Goal: Transaction & Acquisition: Purchase product/service

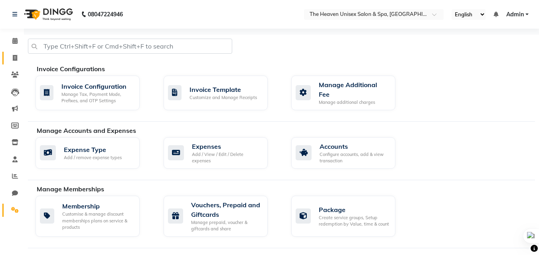
click at [13, 60] on icon at bounding box center [15, 58] width 4 height 6
select select "service"
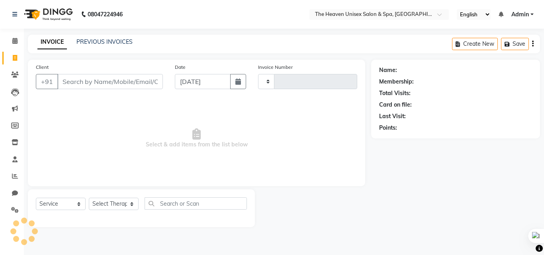
type input "0656"
select select "8417"
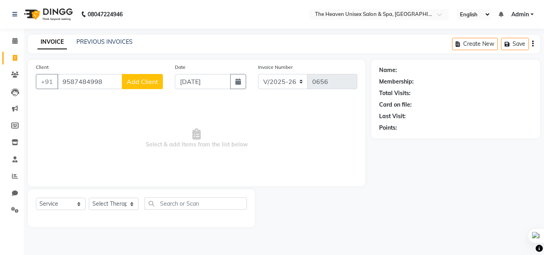
type input "9587484998"
click at [146, 82] on span "Add Client" at bounding box center [142, 82] width 31 height 8
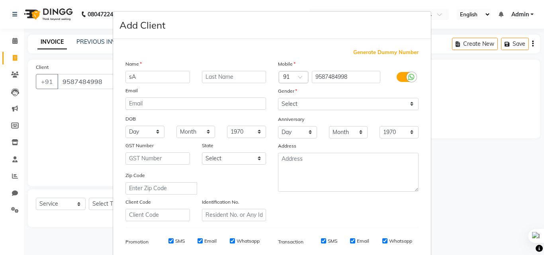
type input "s"
type input "[DEMOGRAPHIC_DATA]"
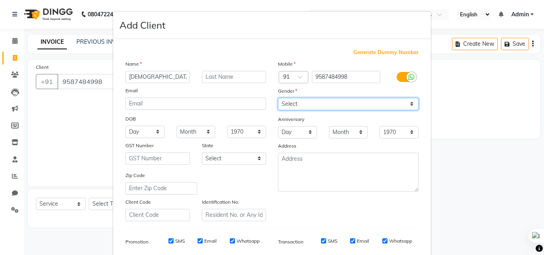
click at [300, 104] on select "Select [DEMOGRAPHIC_DATA] [DEMOGRAPHIC_DATA] Other Prefer Not To Say" at bounding box center [348, 104] width 141 height 12
click at [278, 98] on select "Select [DEMOGRAPHIC_DATA] [DEMOGRAPHIC_DATA] Other Prefer Not To Say" at bounding box center [348, 104] width 141 height 12
click at [297, 109] on select "Select [DEMOGRAPHIC_DATA] [DEMOGRAPHIC_DATA] Other Prefer Not To Say" at bounding box center [348, 104] width 141 height 12
select select "[DEMOGRAPHIC_DATA]"
click at [278, 98] on select "Select [DEMOGRAPHIC_DATA] [DEMOGRAPHIC_DATA] Other Prefer Not To Say" at bounding box center [348, 104] width 141 height 12
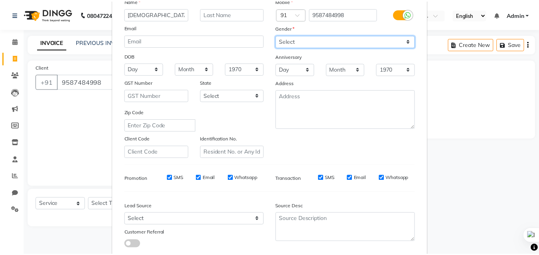
scroll to position [112, 0]
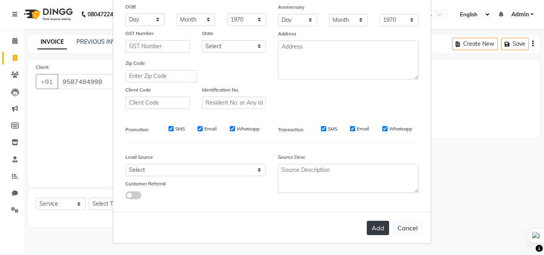
click at [373, 229] on button "Add" at bounding box center [378, 228] width 22 height 14
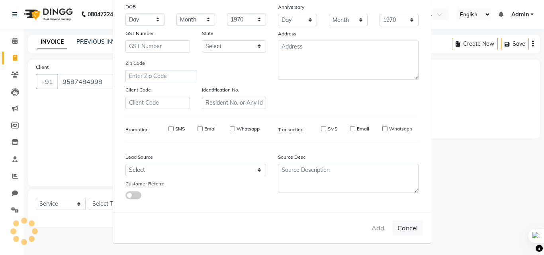
select select
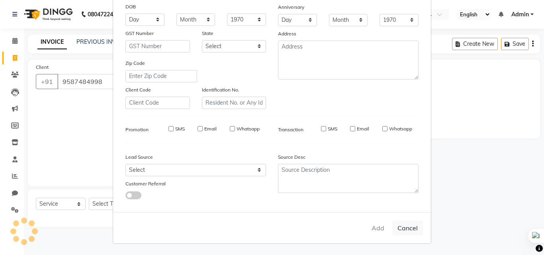
select select
checkbox input "false"
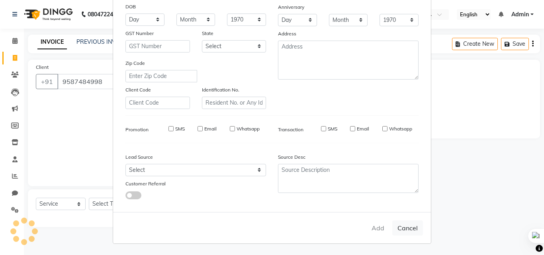
checkbox input "false"
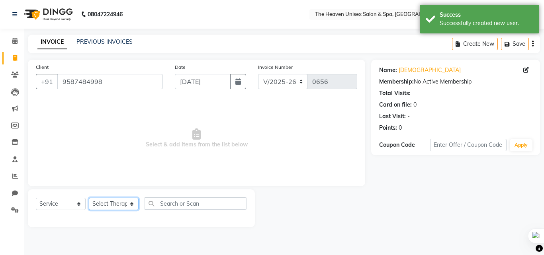
click at [110, 210] on select "Select Therapist [PERSON_NAME] HRS House [PERSON_NAME] [PERSON_NAME] Rashmi [PE…" at bounding box center [114, 204] width 50 height 12
select select "82833"
click at [89, 198] on select "Select Therapist [PERSON_NAME] HRS House [PERSON_NAME] [PERSON_NAME] Rashmi [PE…" at bounding box center [114, 204] width 50 height 12
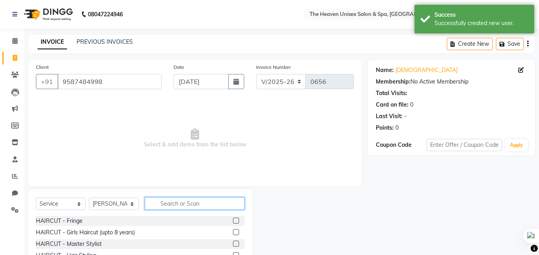
click at [177, 203] on input "text" at bounding box center [195, 204] width 100 height 12
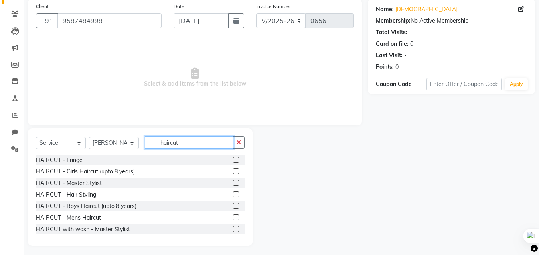
scroll to position [64, 0]
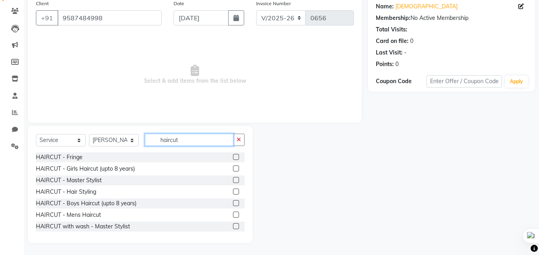
type input "haircut"
click at [233, 216] on label at bounding box center [236, 215] width 6 height 6
click at [233, 216] on input "checkbox" at bounding box center [235, 215] width 5 height 5
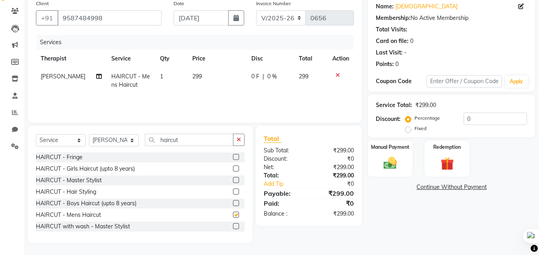
checkbox input "false"
click at [481, 118] on input "0" at bounding box center [494, 119] width 63 height 12
type input "50"
click at [391, 165] on img at bounding box center [390, 163] width 22 height 16
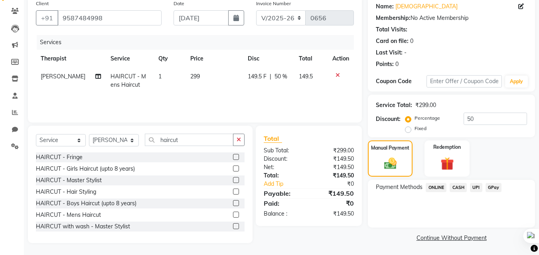
scroll to position [65, 0]
click at [487, 187] on span "GPay" at bounding box center [493, 187] width 16 height 9
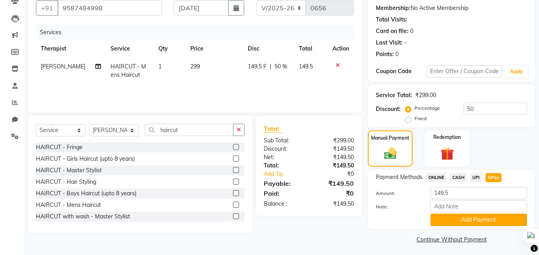
scroll to position [76, 0]
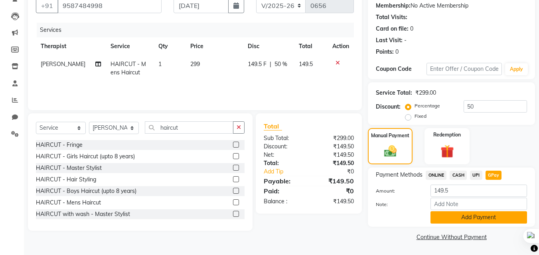
click at [468, 218] on button "Add Payment" at bounding box center [478, 218] width 96 height 12
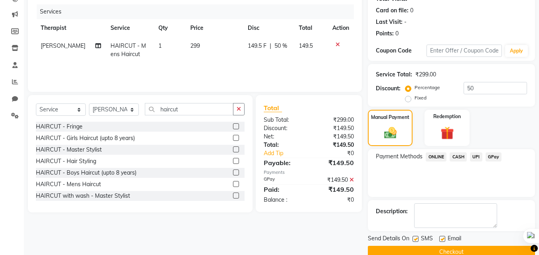
scroll to position [110, 0]
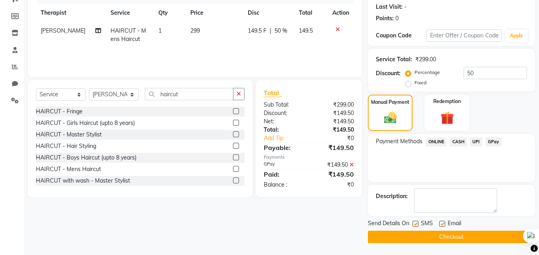
click at [460, 234] on button "Checkout" at bounding box center [451, 237] width 167 height 12
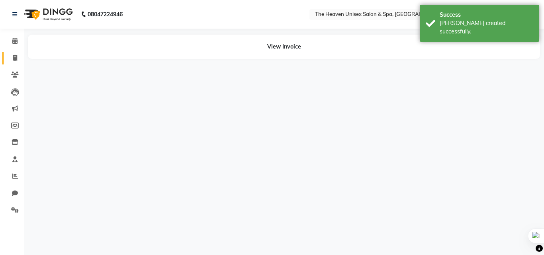
click at [14, 60] on icon at bounding box center [15, 58] width 4 height 6
select select "service"
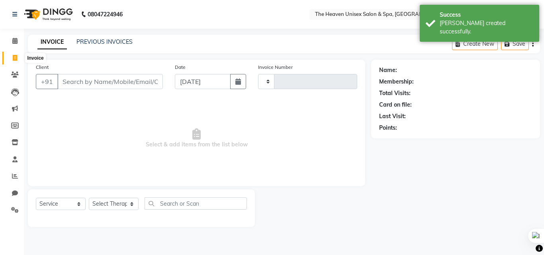
click at [14, 57] on icon at bounding box center [15, 58] width 4 height 6
select select "service"
type input "0657"
select select "8417"
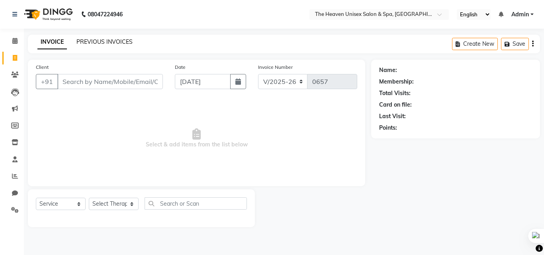
click at [95, 39] on link "PREVIOUS INVOICES" at bounding box center [105, 41] width 56 height 7
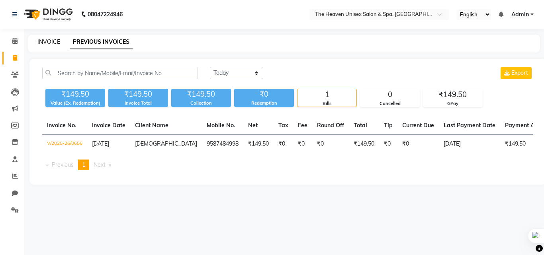
click at [50, 41] on link "INVOICE" at bounding box center [48, 41] width 23 height 7
select select "8417"
select select "service"
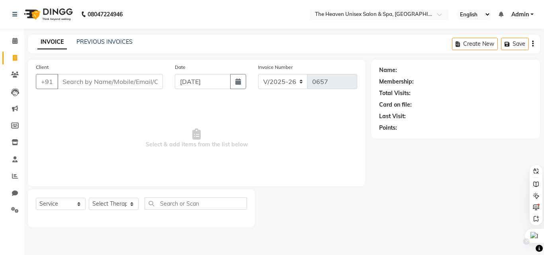
drag, startPoint x: 544, startPoint y: 237, endPoint x: 524, endPoint y: 237, distance: 20.3
drag, startPoint x: 527, startPoint y: 237, endPoint x: 533, endPoint y: 237, distance: 6.0
drag, startPoint x: 533, startPoint y: 237, endPoint x: 75, endPoint y: 75, distance: 486.4
click at [75, 75] on input "Client" at bounding box center [110, 81] width 106 height 15
click at [75, 78] on input "Client" at bounding box center [110, 81] width 106 height 15
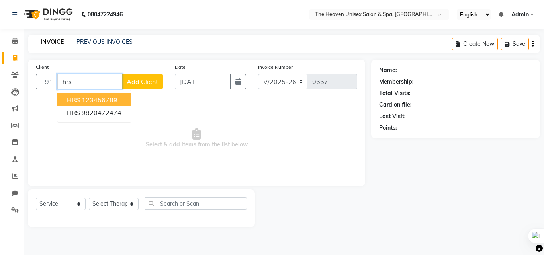
click at [115, 99] on ngb-highlight "123456789" at bounding box center [100, 100] width 36 height 8
type input "123456789"
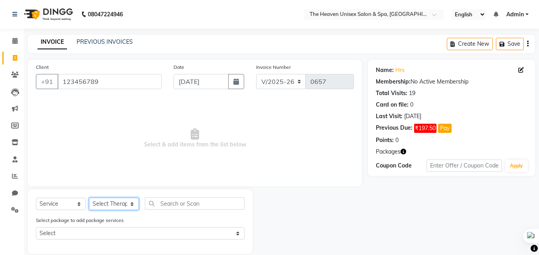
click at [103, 203] on select "Select Therapist [PERSON_NAME] HRS House [PERSON_NAME] [PERSON_NAME] Rashmi [PE…" at bounding box center [114, 204] width 50 height 12
select select "82833"
click at [89, 198] on select "Select Therapist [PERSON_NAME] HRS House [PERSON_NAME] [PERSON_NAME] Rashmi [PE…" at bounding box center [114, 204] width 50 height 12
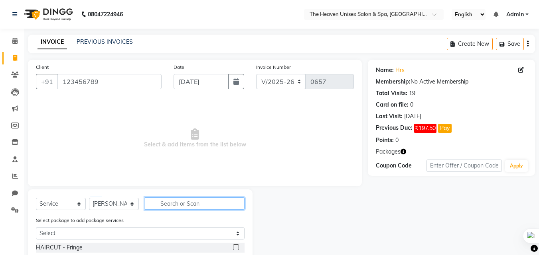
click at [187, 210] on input "text" at bounding box center [195, 204] width 100 height 12
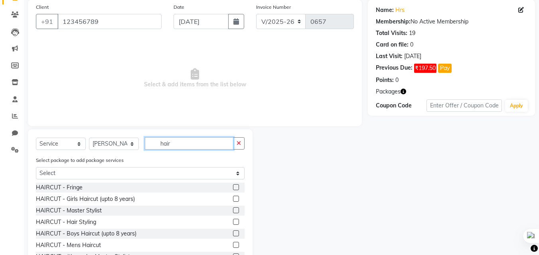
scroll to position [80, 0]
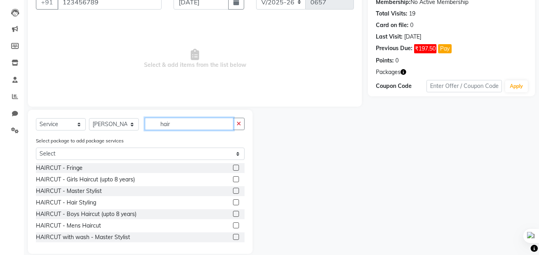
type input "hair"
click at [233, 237] on label at bounding box center [236, 237] width 6 height 6
click at [233, 237] on input "checkbox" at bounding box center [235, 237] width 5 height 5
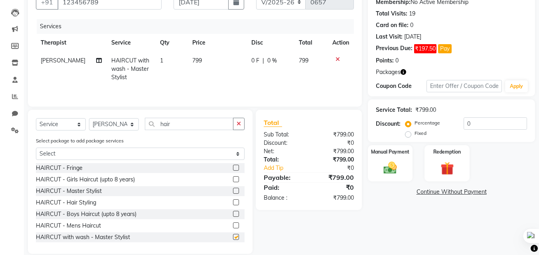
checkbox input "false"
click at [521, 127] on input "0" at bounding box center [494, 124] width 63 height 12
type input "50"
click at [337, 64] on td at bounding box center [340, 69] width 26 height 35
click at [335, 61] on icon at bounding box center [337, 60] width 4 height 6
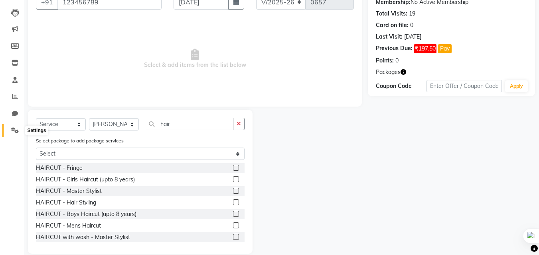
click at [15, 133] on icon at bounding box center [15, 131] width 8 height 6
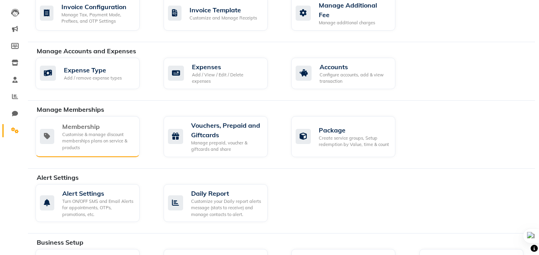
click at [78, 125] on div "Membership" at bounding box center [97, 127] width 71 height 10
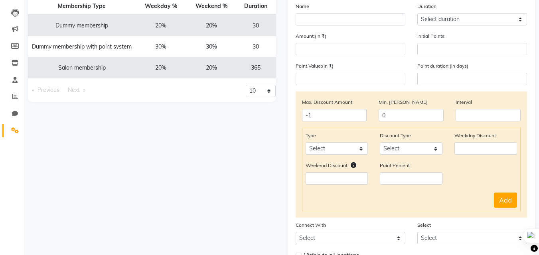
click at [15, 126] on link "Settings" at bounding box center [11, 130] width 19 height 13
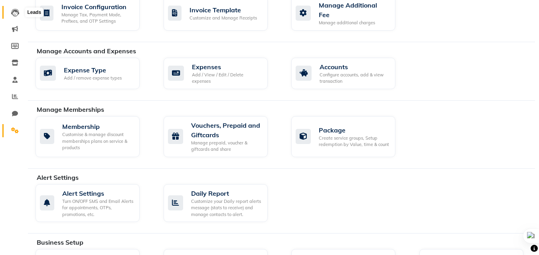
click at [12, 9] on icon at bounding box center [15, 13] width 8 height 8
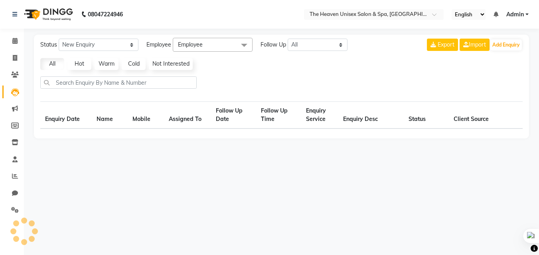
select select "10"
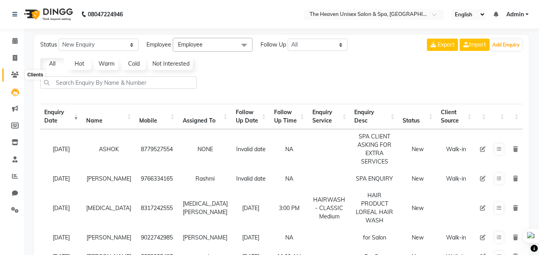
click at [11, 71] on span at bounding box center [15, 75] width 14 height 9
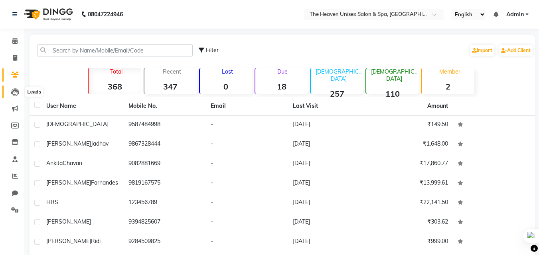
click at [20, 92] on span at bounding box center [15, 92] width 14 height 9
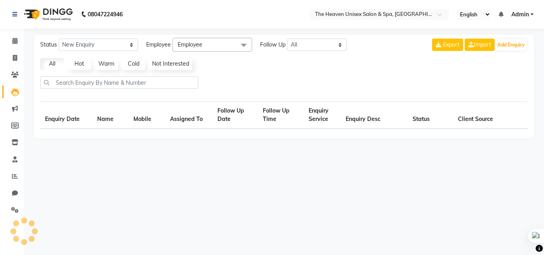
select select "10"
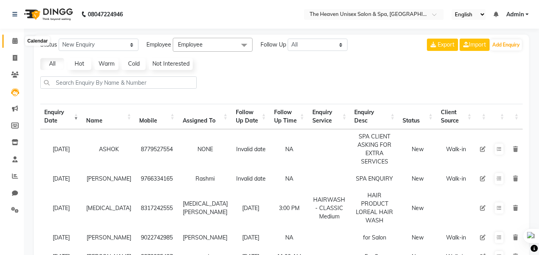
click at [16, 39] on icon at bounding box center [14, 41] width 5 height 6
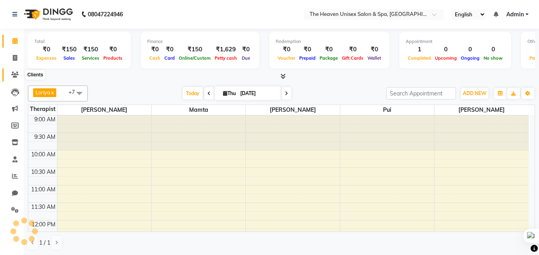
click at [16, 72] on icon at bounding box center [15, 75] width 8 height 6
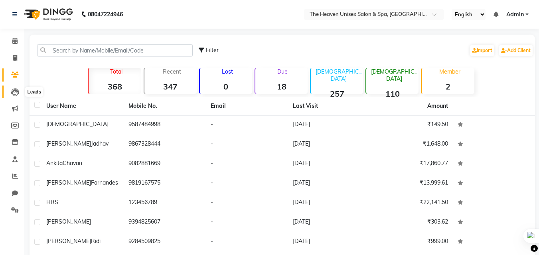
click at [14, 95] on icon at bounding box center [15, 92] width 8 height 8
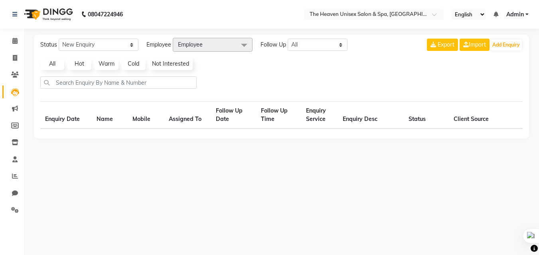
select select "10"
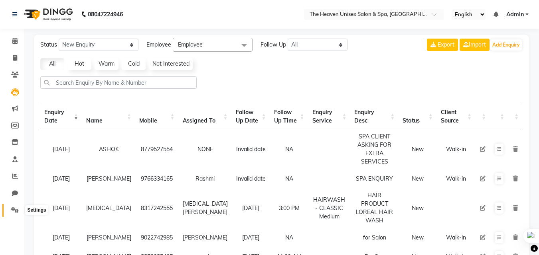
click at [17, 208] on icon at bounding box center [15, 210] width 8 height 6
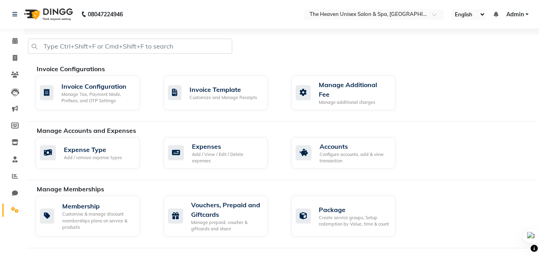
click at [17, 207] on span at bounding box center [15, 210] width 14 height 9
click at [11, 37] on span at bounding box center [15, 41] width 14 height 9
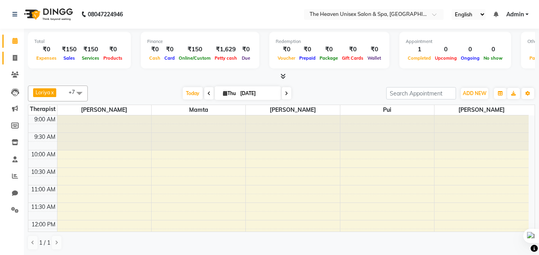
click at [16, 63] on link "Invoice" at bounding box center [11, 58] width 19 height 13
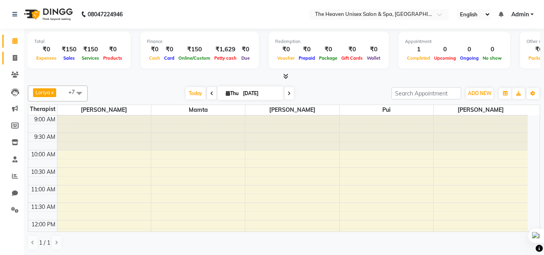
select select "8417"
select select "service"
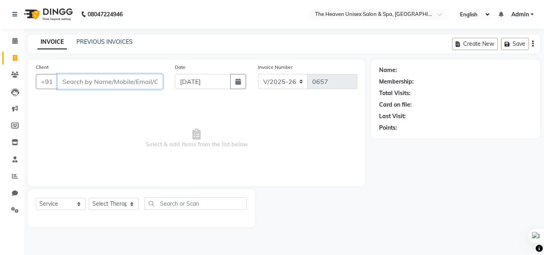
click at [85, 81] on input "Client" at bounding box center [110, 81] width 106 height 15
click at [91, 81] on input "Client" at bounding box center [110, 81] width 106 height 15
click at [74, 86] on input "Client" at bounding box center [110, 81] width 106 height 15
type input "9892272831"
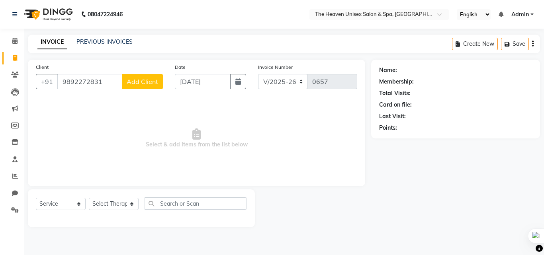
click at [142, 79] on span "Add Client" at bounding box center [142, 82] width 31 height 8
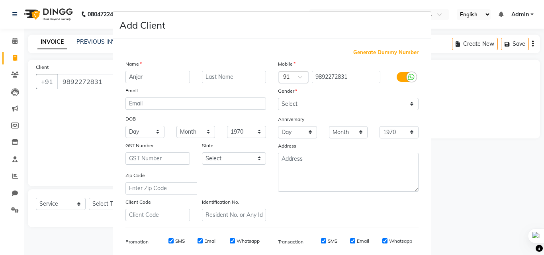
type input "Anjar"
click at [311, 106] on select "Select [DEMOGRAPHIC_DATA] [DEMOGRAPHIC_DATA] Other Prefer Not To Say" at bounding box center [348, 104] width 141 height 12
select select "[DEMOGRAPHIC_DATA]"
click at [278, 98] on select "Select [DEMOGRAPHIC_DATA] [DEMOGRAPHIC_DATA] Other Prefer Not To Say" at bounding box center [348, 104] width 141 height 12
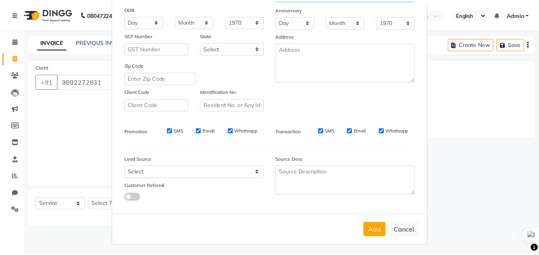
scroll to position [112, 0]
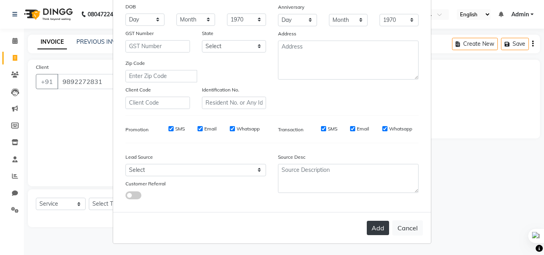
click at [377, 232] on button "Add" at bounding box center [378, 228] width 22 height 14
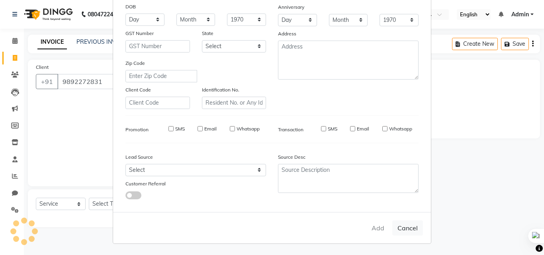
select select
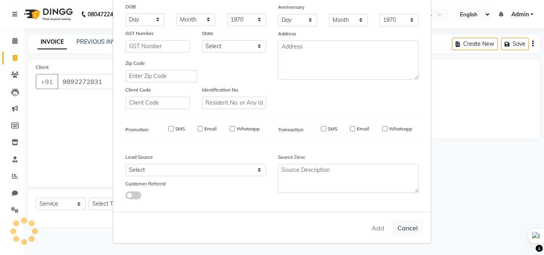
select select
checkbox input "false"
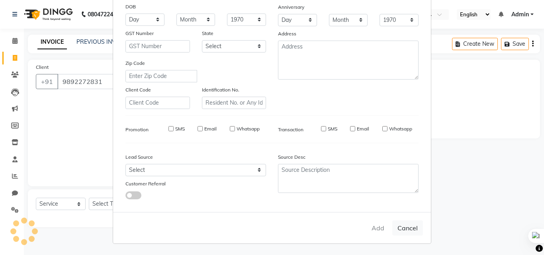
checkbox input "false"
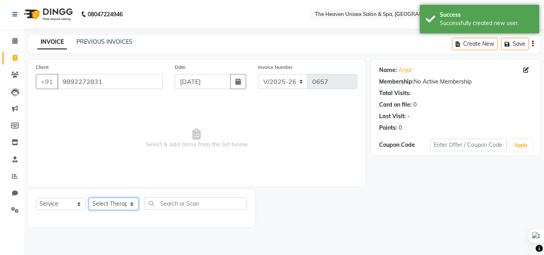
click at [113, 203] on select "Select Therapist [PERSON_NAME] HRS House [PERSON_NAME] [PERSON_NAME] Rashmi [PE…" at bounding box center [114, 204] width 50 height 12
select select "90533"
click at [89, 198] on select "Select Therapist [PERSON_NAME] HRS House [PERSON_NAME] [PERSON_NAME] Rashmi [PE…" at bounding box center [114, 204] width 50 height 12
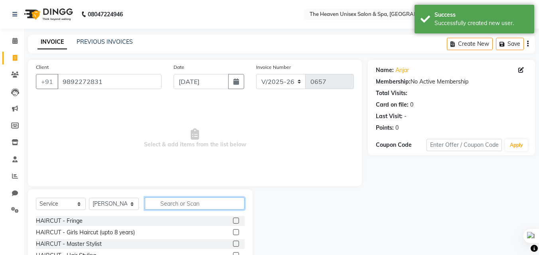
click at [178, 204] on input "text" at bounding box center [195, 204] width 100 height 12
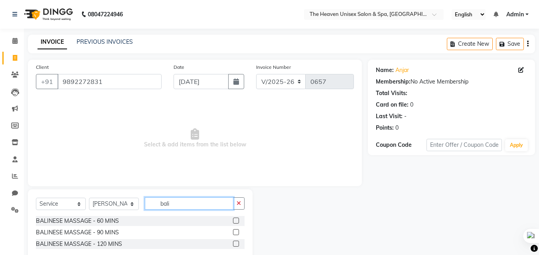
type input "bali"
click at [233, 222] on label at bounding box center [236, 221] width 6 height 6
click at [233, 222] on input "checkbox" at bounding box center [235, 221] width 5 height 5
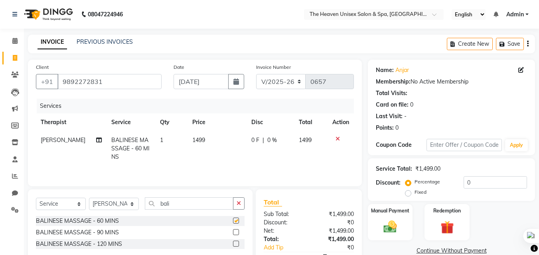
checkbox input "false"
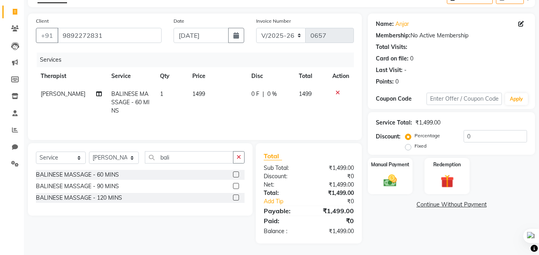
scroll to position [47, 0]
click at [486, 132] on input "0" at bounding box center [494, 136] width 63 height 12
type input "1"
click at [414, 147] on label "Fixed" at bounding box center [420, 145] width 12 height 7
click at [407, 147] on input "Fixed" at bounding box center [410, 146] width 6 height 6
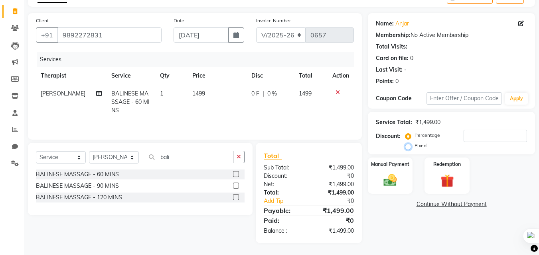
radio input "true"
click at [464, 131] on input "number" at bounding box center [494, 136] width 63 height 12
type input "199"
click at [388, 173] on img at bounding box center [390, 181] width 22 height 16
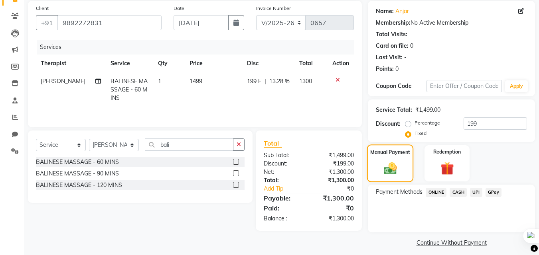
scroll to position [65, 0]
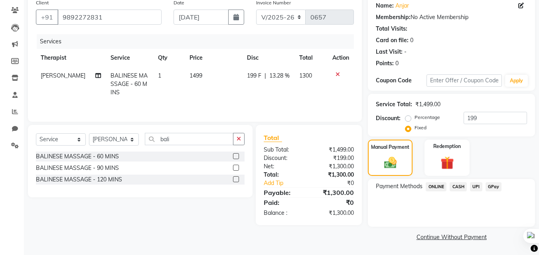
click at [491, 188] on span "GPay" at bounding box center [493, 187] width 16 height 9
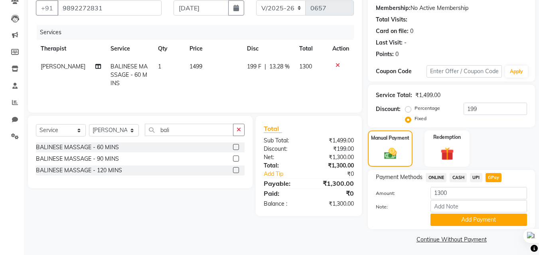
scroll to position [76, 0]
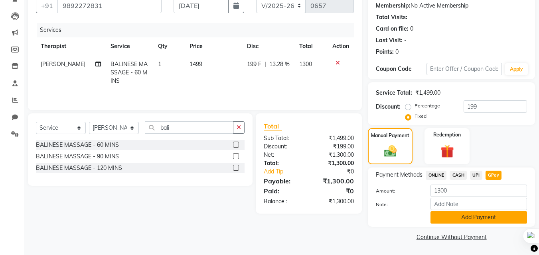
click at [472, 218] on button "Add Payment" at bounding box center [478, 218] width 96 height 12
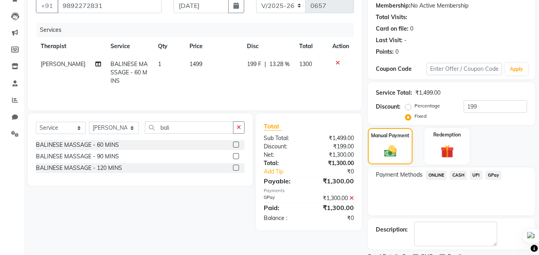
scroll to position [110, 0]
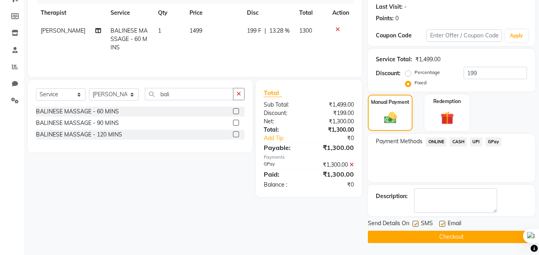
click at [434, 234] on button "Checkout" at bounding box center [451, 237] width 167 height 12
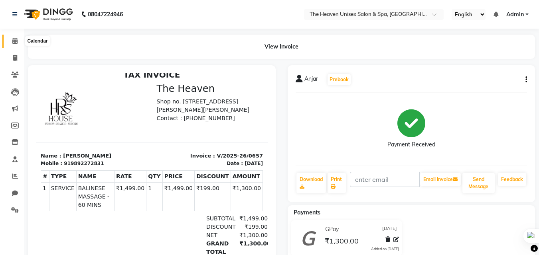
click at [16, 38] on icon at bounding box center [14, 41] width 5 height 6
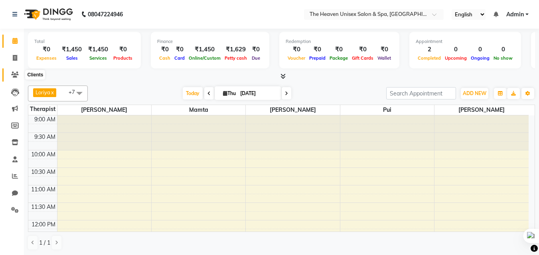
click at [13, 74] on icon at bounding box center [15, 75] width 8 height 6
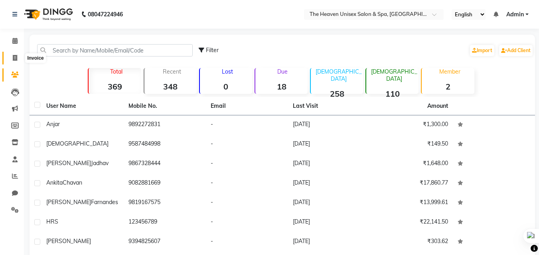
click at [17, 54] on span at bounding box center [15, 58] width 14 height 9
select select "8417"
select select "service"
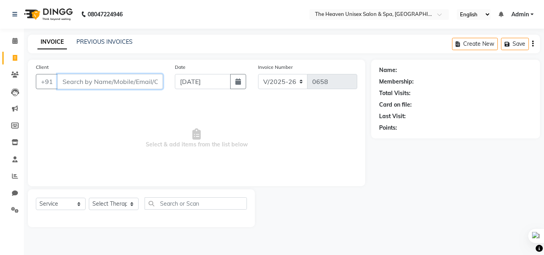
click at [65, 82] on input "Client" at bounding box center [110, 81] width 106 height 15
click at [114, 200] on select "Select Therapist [PERSON_NAME] HRS House [PERSON_NAME] [PERSON_NAME] Rashmi [PE…" at bounding box center [114, 204] width 50 height 12
select select "82835"
click at [89, 198] on select "Select Therapist [PERSON_NAME] HRS House [PERSON_NAME] [PERSON_NAME] Rashmi [PE…" at bounding box center [114, 204] width 50 height 12
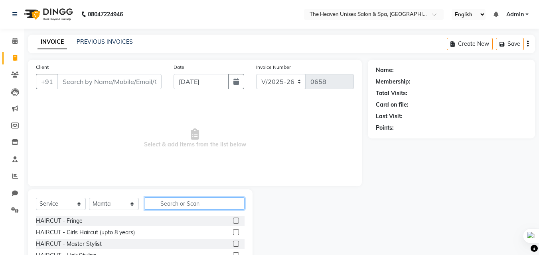
click at [185, 202] on input "text" at bounding box center [195, 204] width 100 height 12
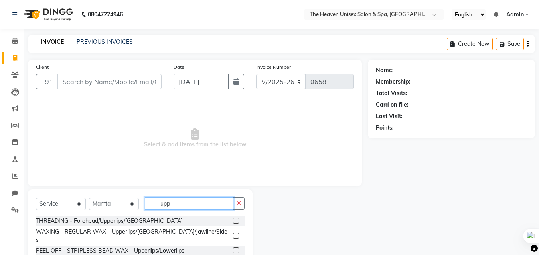
type input "upp"
click at [235, 223] on label at bounding box center [236, 221] width 6 height 6
click at [235, 223] on input "checkbox" at bounding box center [235, 221] width 5 height 5
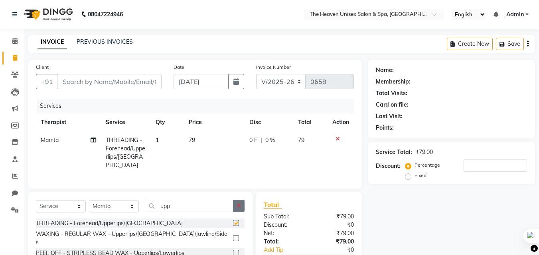
checkbox input "false"
click at [238, 204] on icon "button" at bounding box center [238, 206] width 4 height 6
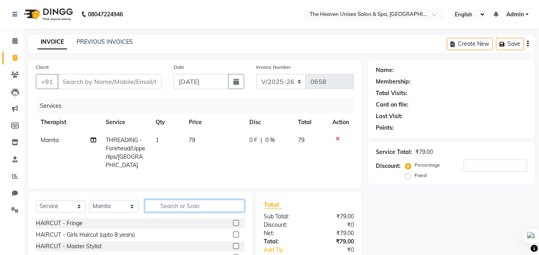
click at [211, 200] on input "text" at bounding box center [195, 206] width 100 height 12
type input "y"
type input "eye"
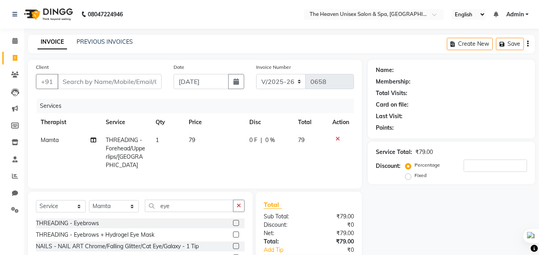
click at [235, 220] on label at bounding box center [236, 223] width 6 height 6
click at [235, 221] on input "checkbox" at bounding box center [235, 223] width 5 height 5
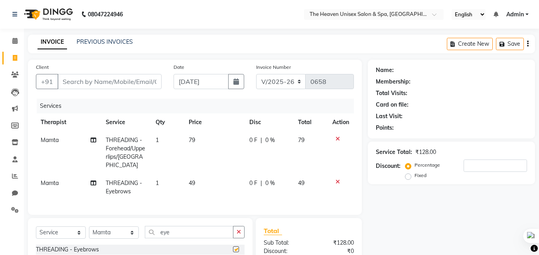
checkbox input "false"
click at [74, 77] on input "Client" at bounding box center [109, 81] width 104 height 15
type input "9"
type input "0"
type input "9373613977"
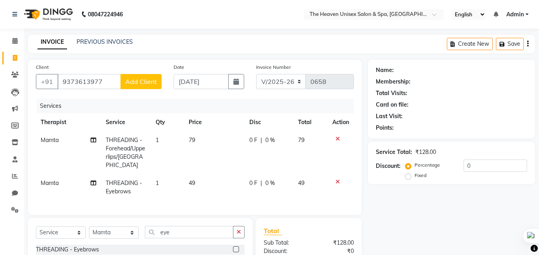
click at [136, 77] on button "Add Client" at bounding box center [140, 81] width 41 height 15
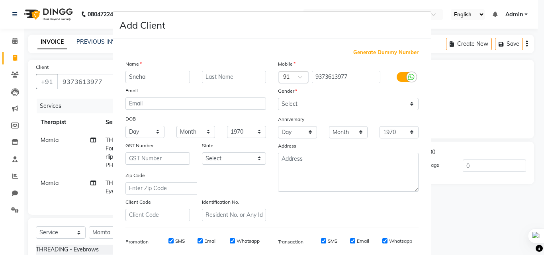
type input "Sneha"
click at [292, 101] on select "Select [DEMOGRAPHIC_DATA] [DEMOGRAPHIC_DATA] Other Prefer Not To Say" at bounding box center [348, 104] width 141 height 12
select select "[DEMOGRAPHIC_DATA]"
click at [278, 98] on select "Select [DEMOGRAPHIC_DATA] [DEMOGRAPHIC_DATA] Other Prefer Not To Say" at bounding box center [348, 104] width 141 height 12
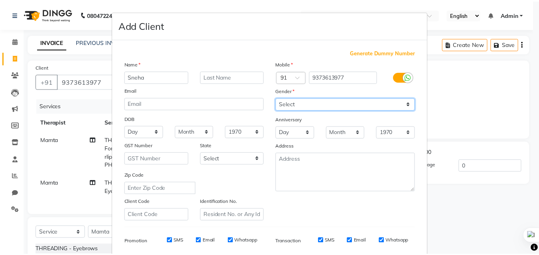
scroll to position [112, 0]
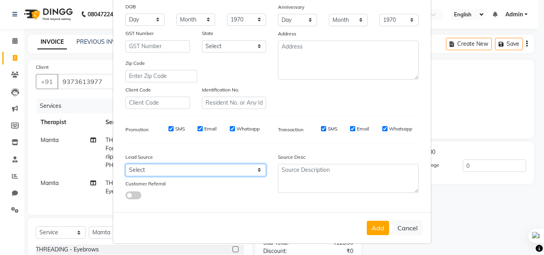
click at [166, 173] on select "Select Walk-in Referral Internet Friend Word of Mouth Advertisement Facebook Ju…" at bounding box center [196, 170] width 141 height 12
select select "55212"
click at [126, 164] on select "Select Walk-in Referral Internet Friend Word of Mouth Advertisement Facebook Ju…" at bounding box center [196, 170] width 141 height 12
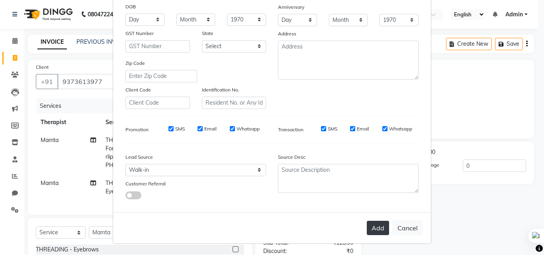
click at [379, 231] on button "Add" at bounding box center [378, 228] width 22 height 14
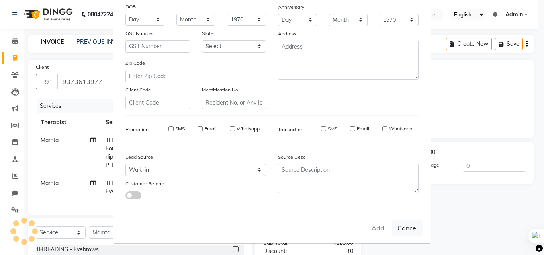
select select
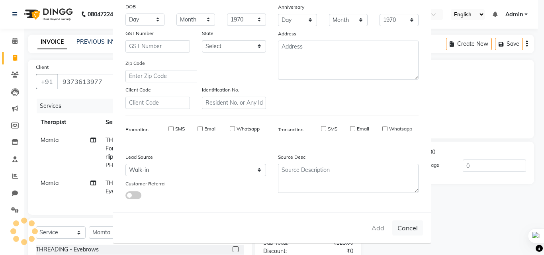
select select
checkbox input "false"
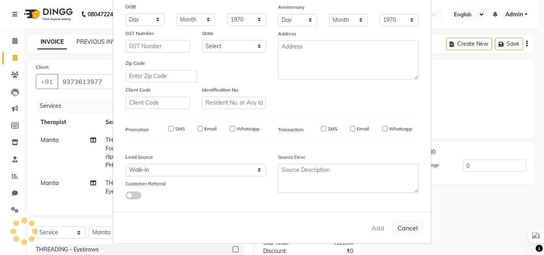
checkbox input "false"
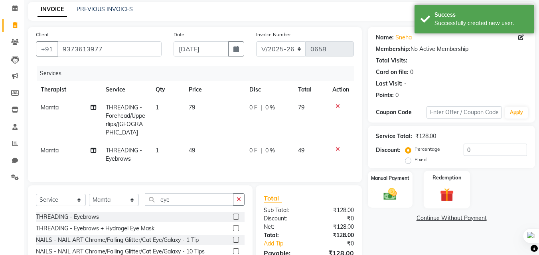
scroll to position [40, 0]
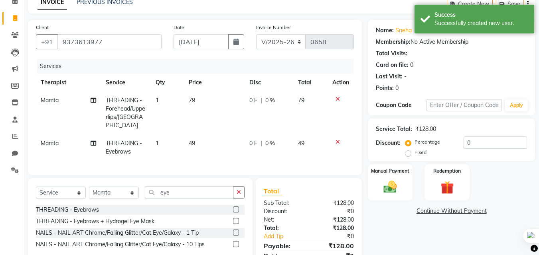
click at [271, 101] on span "0 %" at bounding box center [270, 100] width 10 height 8
select select "82835"
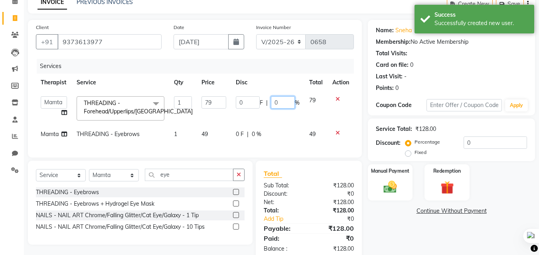
click at [277, 100] on input "0" at bounding box center [283, 102] width 24 height 12
type input "50"
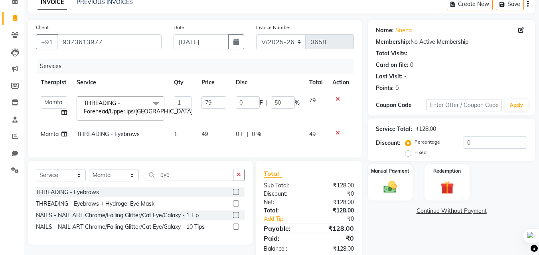
click at [406, 223] on div "Name: Sneha Membership: No Active Membership Total Visits: Card on file: 0 Last…" at bounding box center [454, 141] width 173 height 242
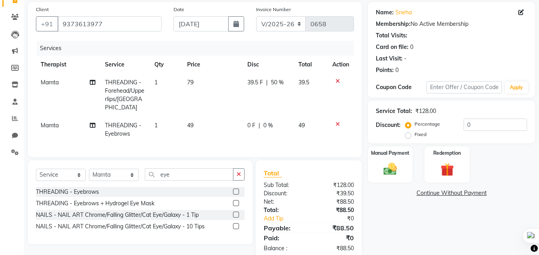
scroll to position [73, 0]
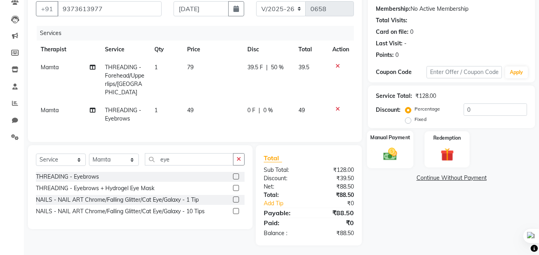
click at [388, 147] on img at bounding box center [390, 154] width 22 height 16
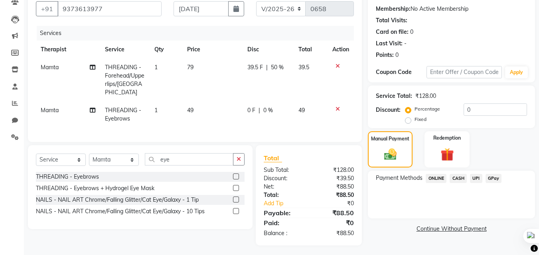
click at [492, 177] on span "GPay" at bounding box center [493, 178] width 16 height 9
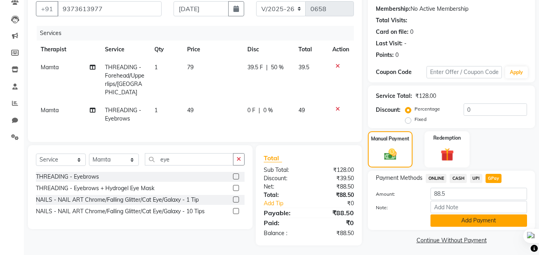
click at [447, 220] on button "Add Payment" at bounding box center [478, 221] width 96 height 12
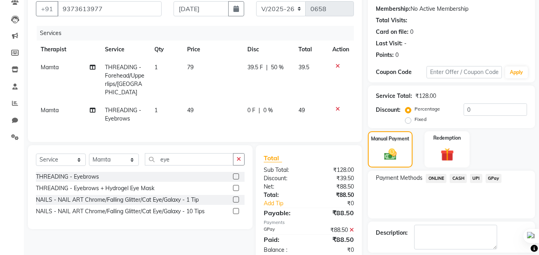
scroll to position [110, 0]
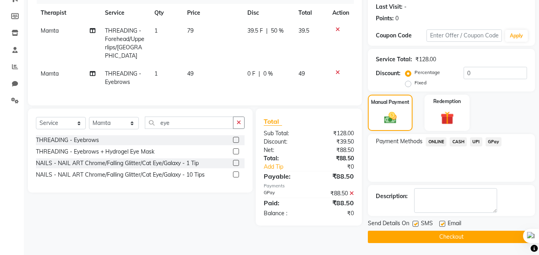
click at [432, 242] on button "Checkout" at bounding box center [451, 237] width 167 height 12
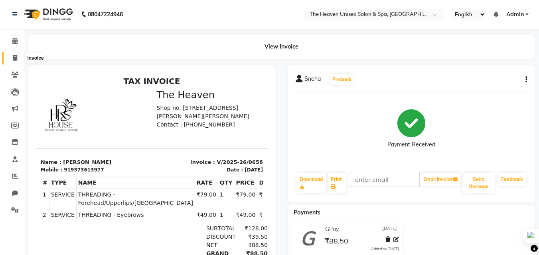
click at [14, 57] on icon at bounding box center [15, 58] width 4 height 6
select select "service"
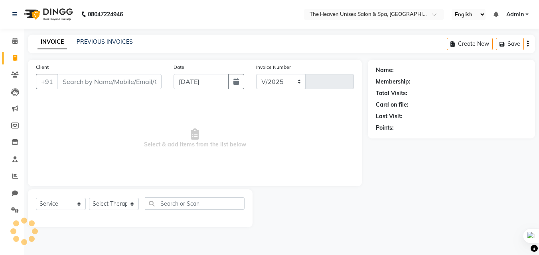
select select "8417"
type input "0659"
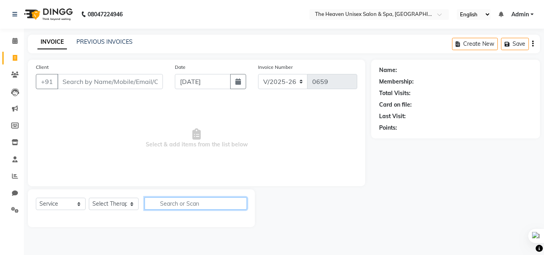
click at [187, 200] on input "text" at bounding box center [196, 204] width 102 height 12
click at [120, 85] on input "Client" at bounding box center [110, 81] width 106 height 15
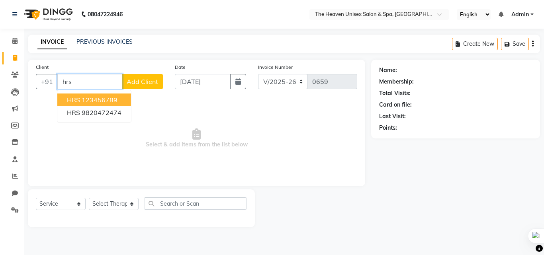
click at [103, 98] on ngb-highlight "123456789" at bounding box center [100, 100] width 36 height 8
type input "123456789"
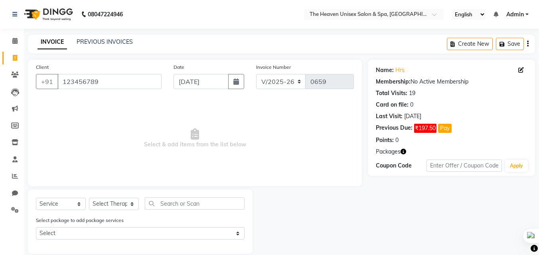
scroll to position [11, 0]
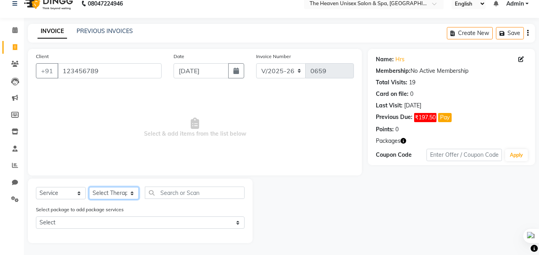
click at [112, 196] on select "Select Therapist [PERSON_NAME] HRS House [PERSON_NAME] [PERSON_NAME] Rashmi [PE…" at bounding box center [114, 193] width 50 height 12
select select "90292"
click at [89, 187] on select "Select Therapist [PERSON_NAME] HRS House [PERSON_NAME] [PERSON_NAME] Rashmi [PE…" at bounding box center [114, 193] width 50 height 12
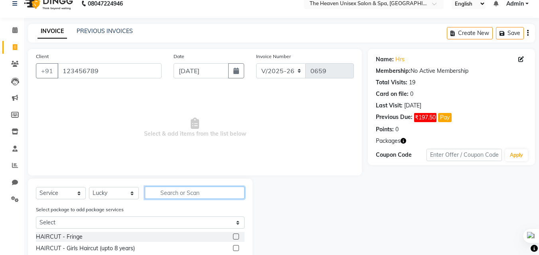
click at [177, 194] on input "text" at bounding box center [195, 193] width 100 height 12
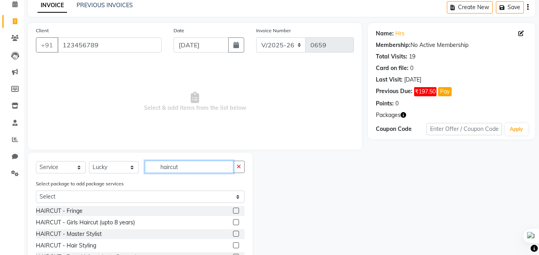
scroll to position [90, 0]
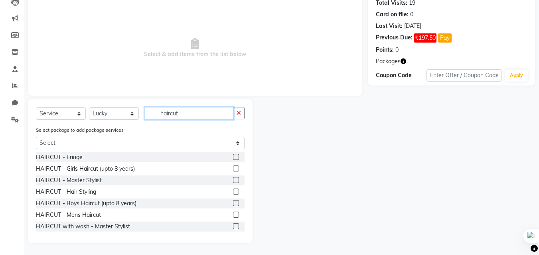
type input "haircut"
click at [233, 179] on label at bounding box center [236, 180] width 6 height 6
click at [233, 179] on input "checkbox" at bounding box center [235, 180] width 5 height 5
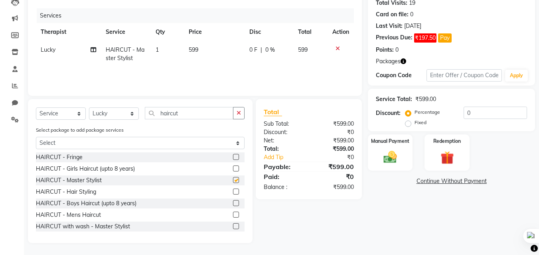
checkbox input "false"
click at [336, 49] on icon at bounding box center [337, 49] width 4 height 6
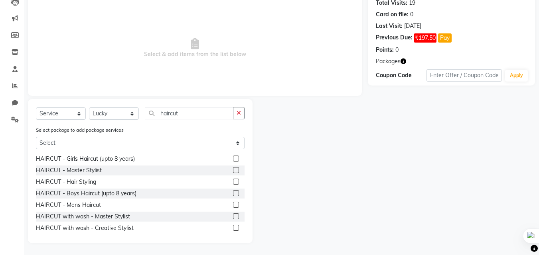
scroll to position [13, 0]
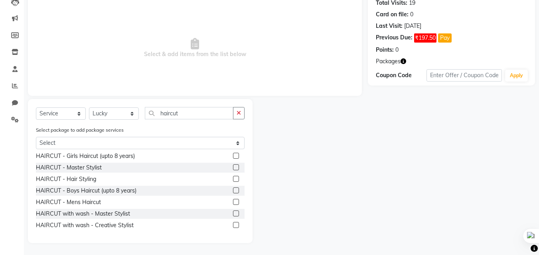
click at [233, 215] on label at bounding box center [236, 214] width 6 height 6
click at [233, 215] on input "checkbox" at bounding box center [235, 214] width 5 height 5
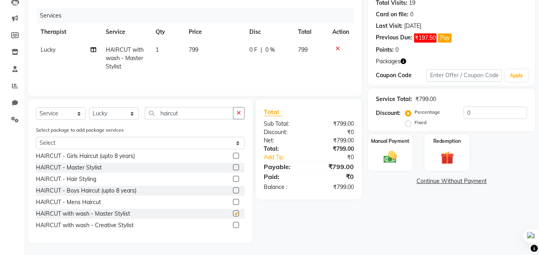
checkbox input "false"
click at [477, 114] on input "0" at bounding box center [494, 113] width 63 height 12
type input "50"
click at [395, 161] on img at bounding box center [390, 157] width 22 height 16
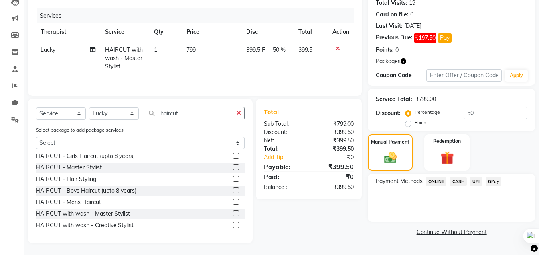
click at [495, 180] on span "GPay" at bounding box center [493, 181] width 16 height 9
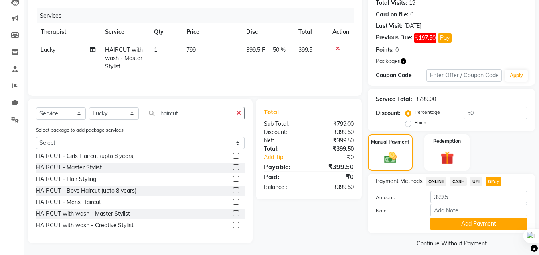
scroll to position [97, 0]
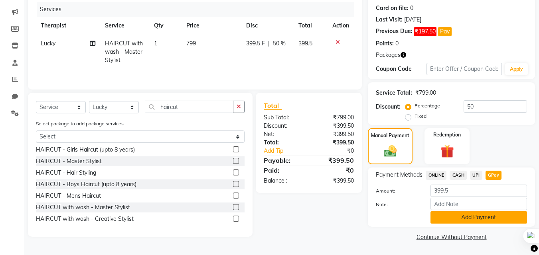
click at [465, 222] on button "Add Payment" at bounding box center [478, 218] width 96 height 12
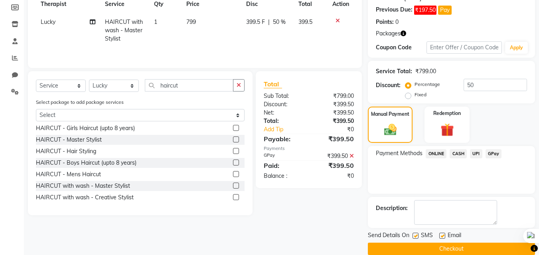
scroll to position [130, 0]
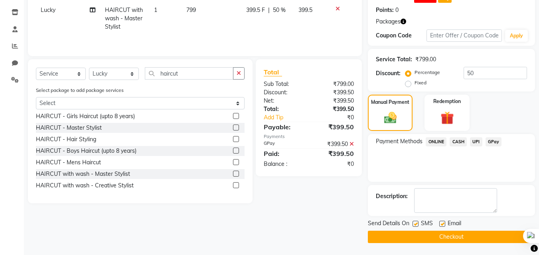
click at [424, 237] on button "Checkout" at bounding box center [451, 237] width 167 height 12
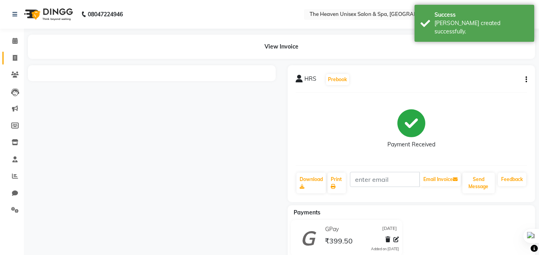
click at [16, 58] on icon at bounding box center [15, 58] width 4 height 6
select select "service"
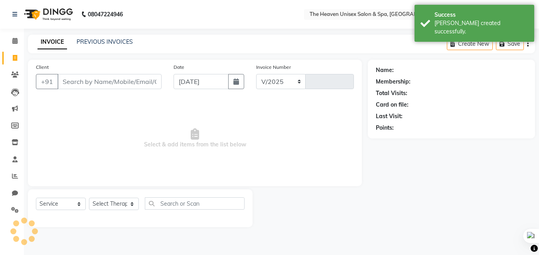
select select "8417"
type input "0660"
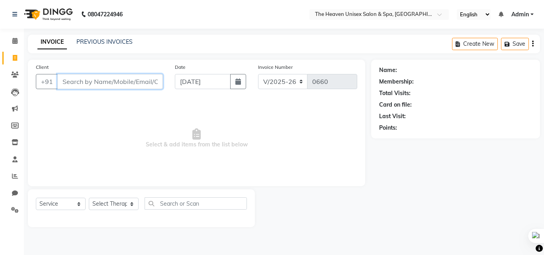
click at [97, 81] on input "Client" at bounding box center [110, 81] width 106 height 15
click at [108, 205] on select "Select Therapist [PERSON_NAME] HRS House [PERSON_NAME] [PERSON_NAME] Rashmi [PE…" at bounding box center [114, 204] width 50 height 12
select select "88810"
click at [89, 198] on select "Select Therapist [PERSON_NAME] HRS House [PERSON_NAME] [PERSON_NAME] Rashmi [PE…" at bounding box center [114, 204] width 50 height 12
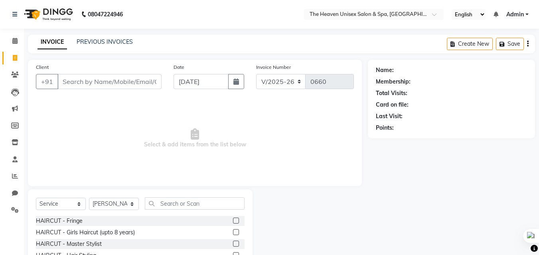
click at [207, 197] on div "Select Service Product Membership Package Voucher Prepaid Gift Card Select Ther…" at bounding box center [140, 249] width 224 height 118
click at [208, 205] on input "text" at bounding box center [195, 204] width 100 height 12
click at [73, 81] on input "Client" at bounding box center [109, 81] width 104 height 15
type input "7666474711"
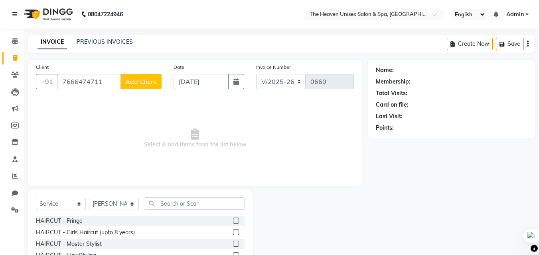
click at [134, 83] on span "Add Client" at bounding box center [140, 82] width 31 height 8
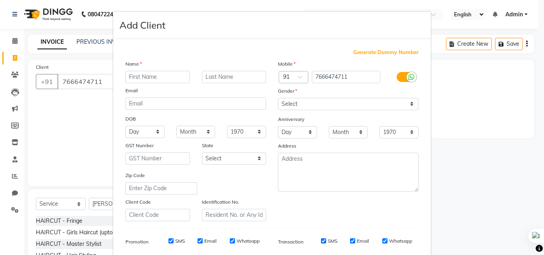
click at [138, 76] on input "text" at bounding box center [158, 77] width 65 height 12
type input "h"
type input "e"
type input "heme"
click at [348, 102] on select "Select [DEMOGRAPHIC_DATA] [DEMOGRAPHIC_DATA] Other Prefer Not To Say" at bounding box center [348, 104] width 141 height 12
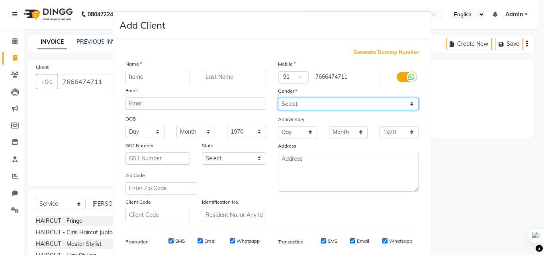
select select "[DEMOGRAPHIC_DATA]"
click at [278, 98] on select "Select [DEMOGRAPHIC_DATA] [DEMOGRAPHIC_DATA] Other Prefer Not To Say" at bounding box center [348, 104] width 141 height 12
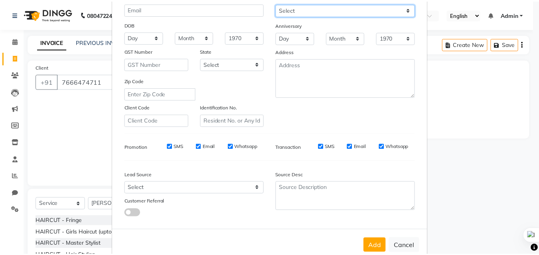
scroll to position [112, 0]
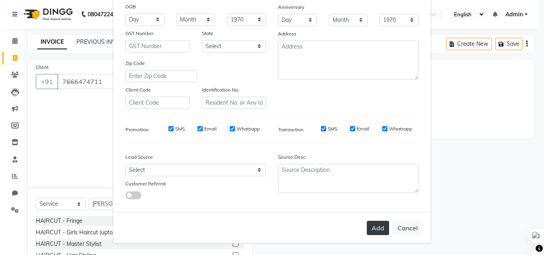
click at [375, 226] on button "Add" at bounding box center [378, 228] width 22 height 14
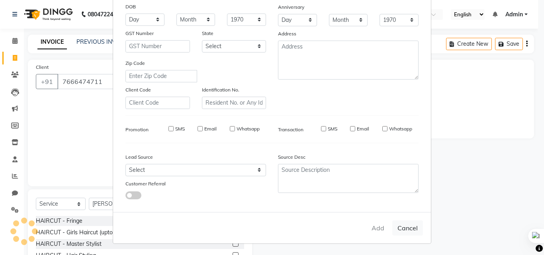
select select
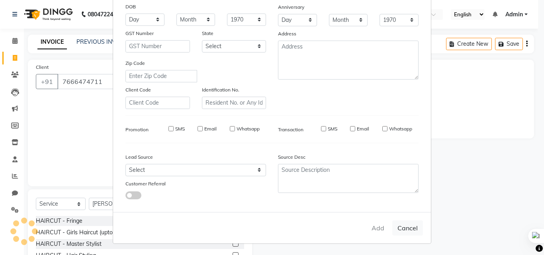
select select
checkbox input "false"
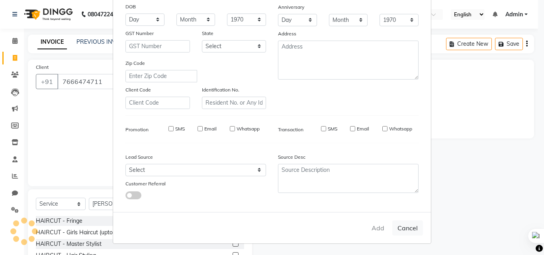
checkbox input "false"
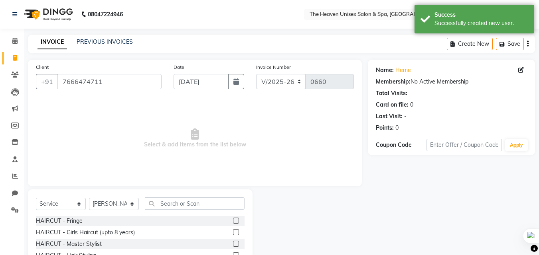
scroll to position [64, 0]
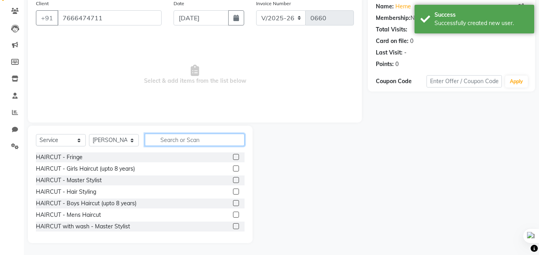
click at [181, 141] on input "text" at bounding box center [195, 140] width 100 height 12
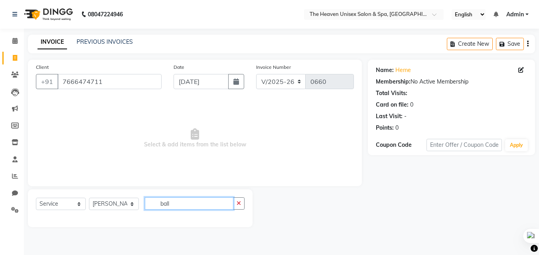
scroll to position [0, 0]
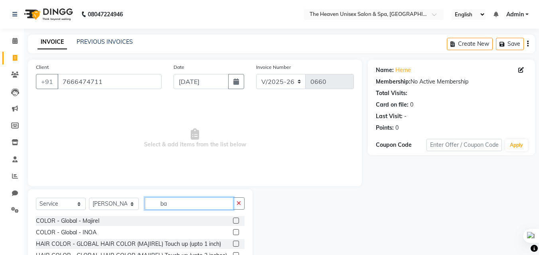
type input "b"
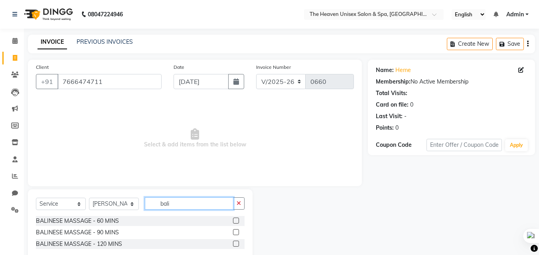
type input "bali"
click at [236, 220] on label at bounding box center [236, 221] width 6 height 6
click at [236, 220] on input "checkbox" at bounding box center [235, 221] width 5 height 5
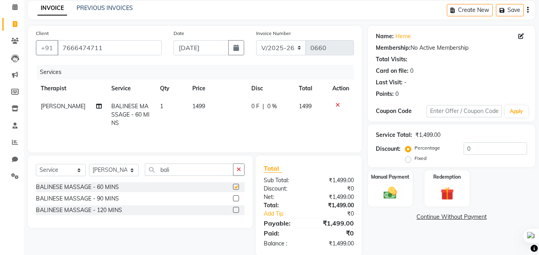
checkbox input "false"
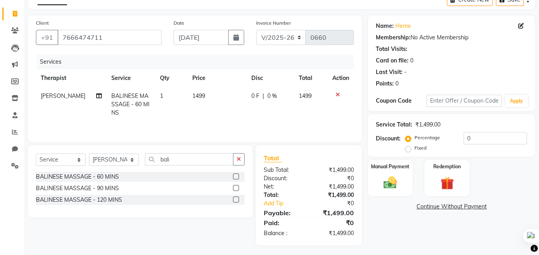
scroll to position [47, 0]
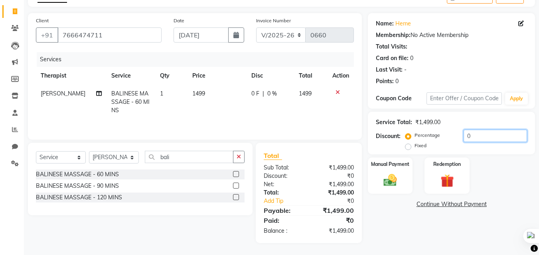
click at [512, 134] on input "0" at bounding box center [494, 136] width 63 height 12
type input "2"
type input "3"
type input "20"
click at [385, 176] on img at bounding box center [390, 181] width 22 height 16
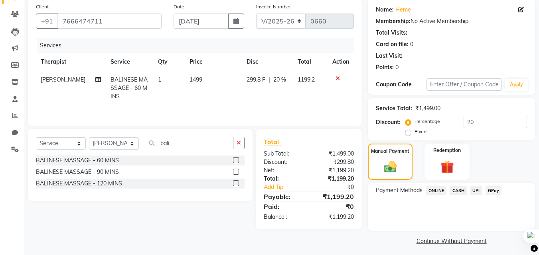
scroll to position [65, 0]
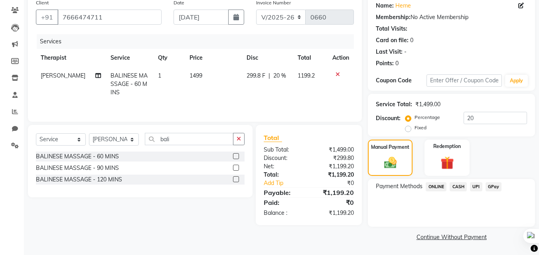
click at [492, 186] on span "GPay" at bounding box center [493, 187] width 16 height 9
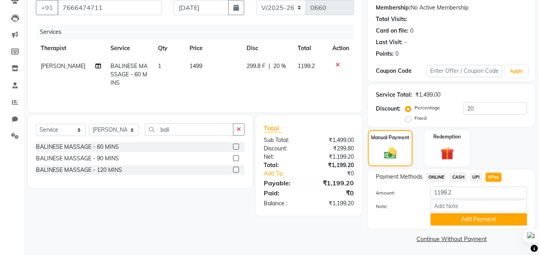
scroll to position [76, 0]
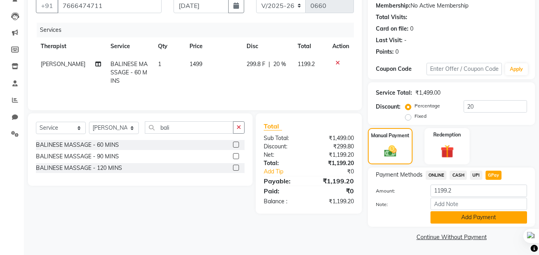
click at [507, 213] on button "Add Payment" at bounding box center [478, 218] width 96 height 12
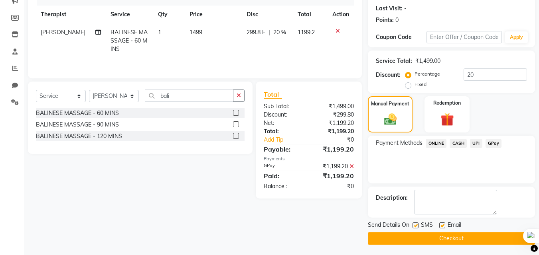
scroll to position [110, 0]
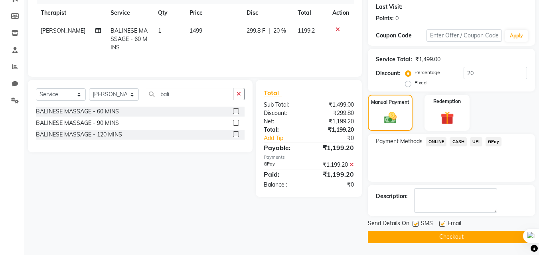
click at [492, 234] on button "Checkout" at bounding box center [451, 237] width 167 height 12
